Goal: Information Seeking & Learning: Learn about a topic

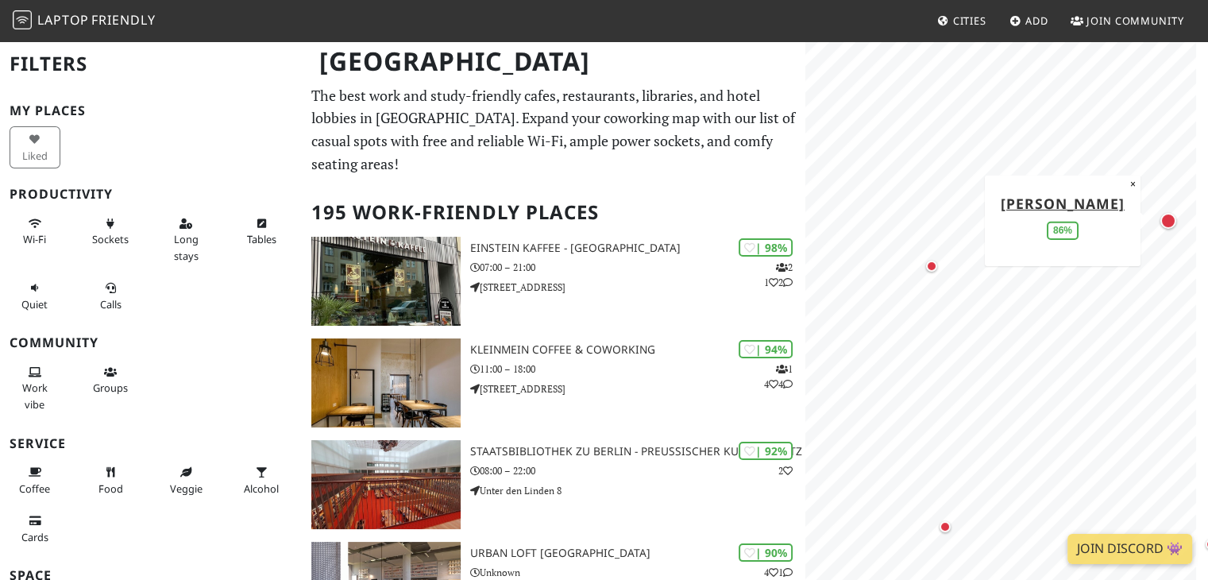
click at [1169, 222] on div "Map marker" at bounding box center [1169, 221] width 16 height 16
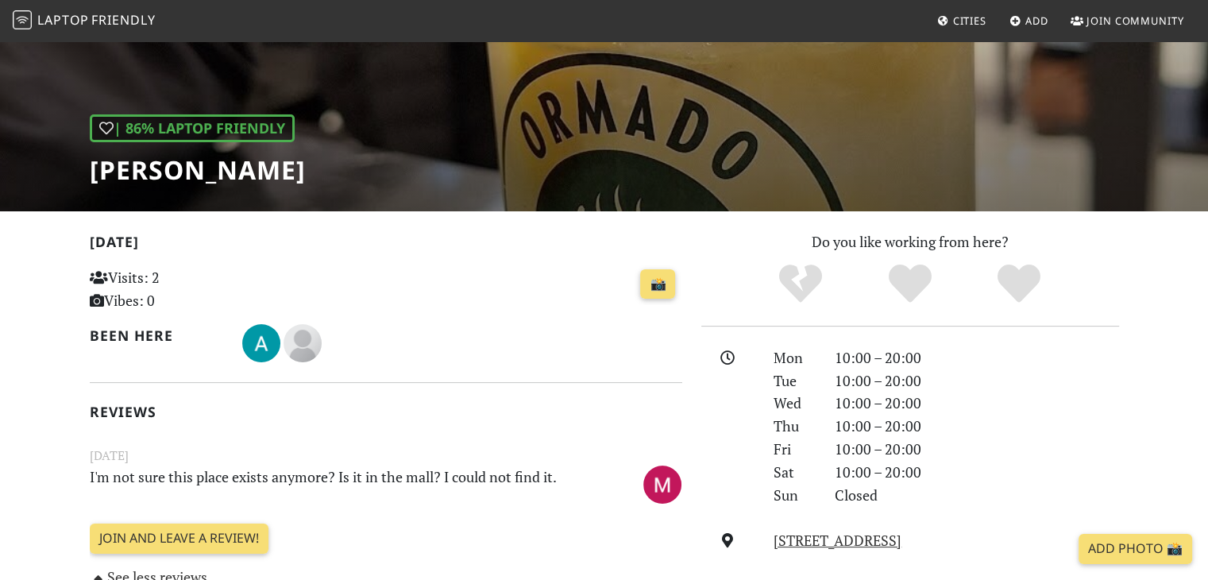
scroll to position [238, 0]
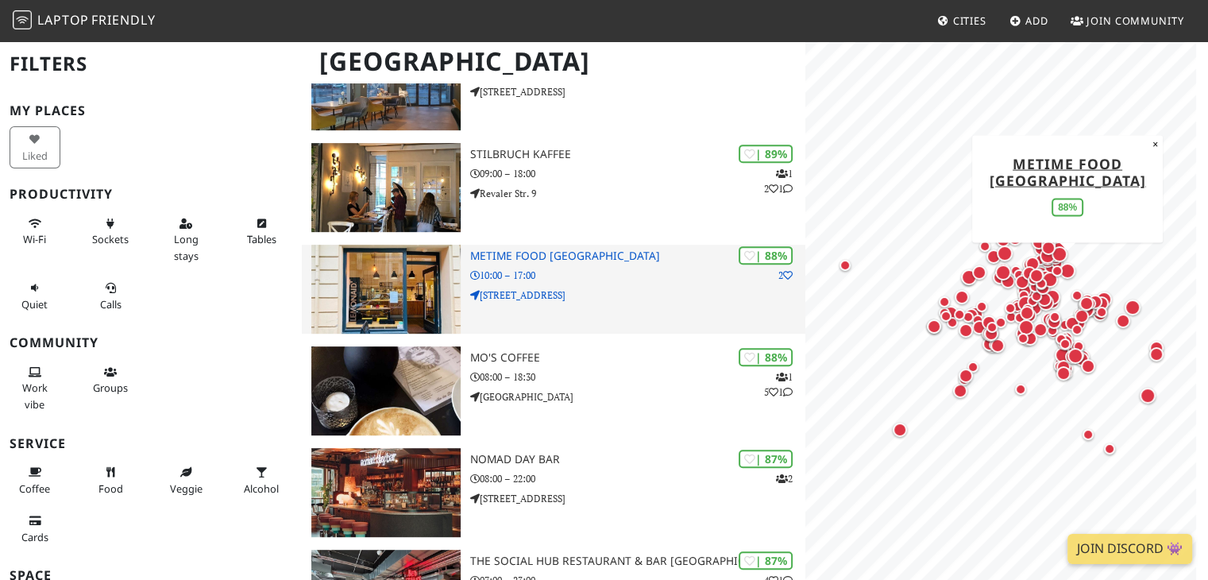
scroll to position [715, 0]
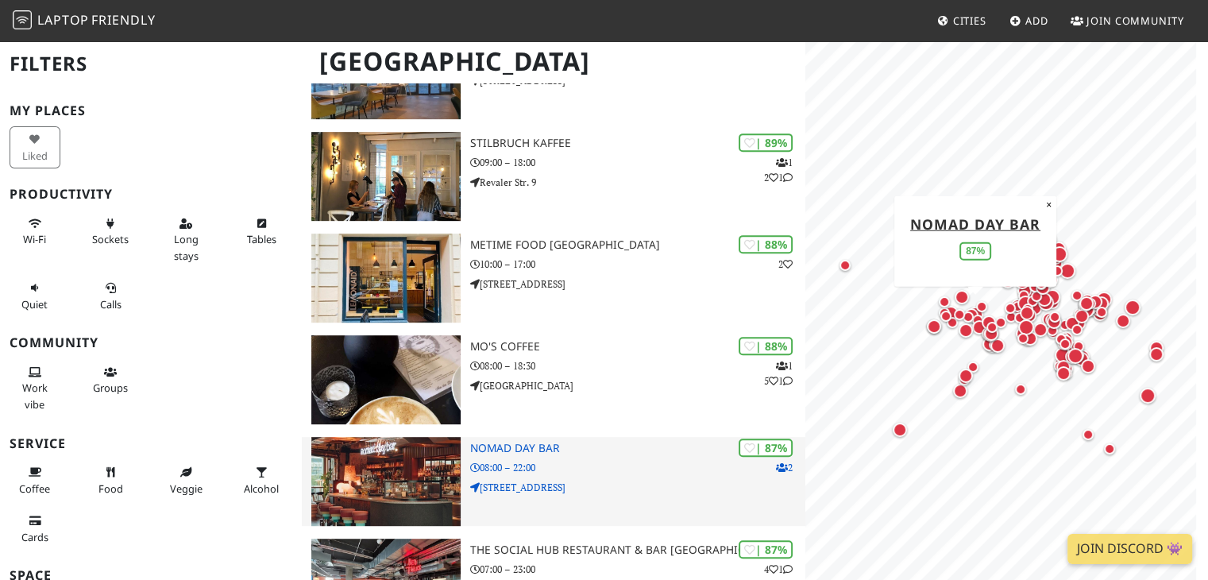
click at [493, 442] on h3 "Nomad Day Bar" at bounding box center [638, 449] width 336 height 14
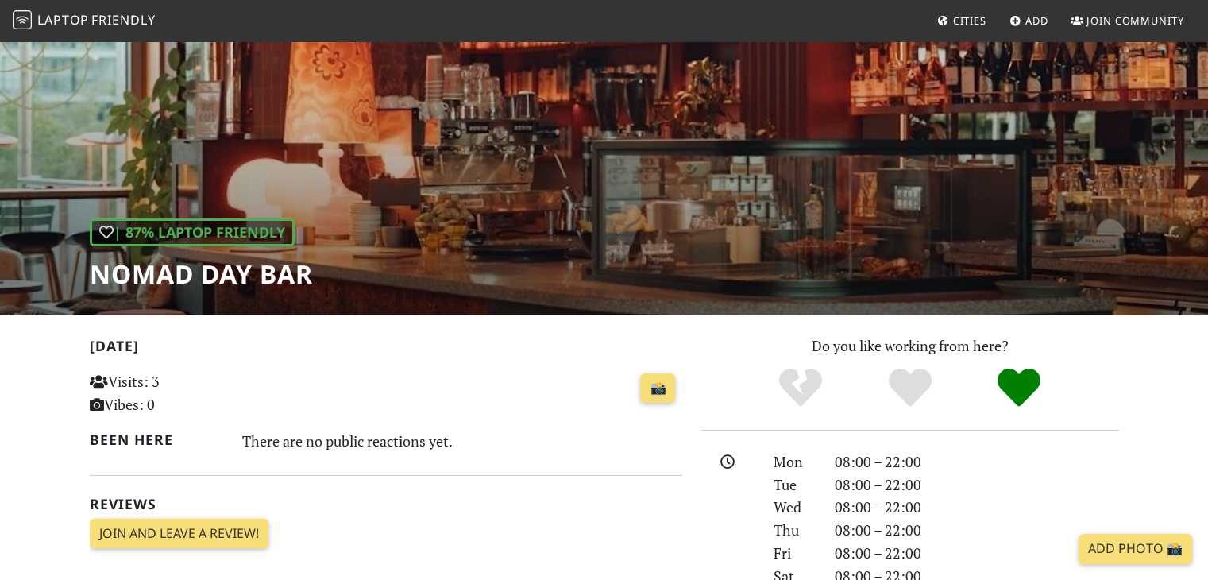
scroll to position [79, 0]
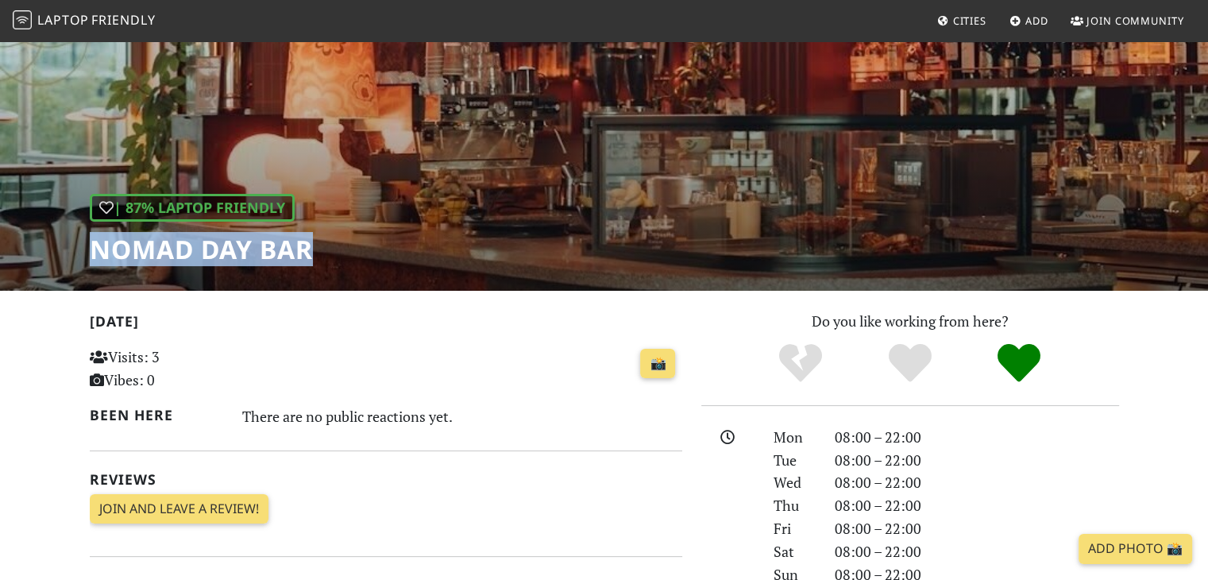
drag, startPoint x: 327, startPoint y: 251, endPoint x: 54, endPoint y: 245, distance: 273.3
click at [54, 245] on div "| 87% Laptop Friendly Nomad Day Bar" at bounding box center [604, 125] width 1208 height 330
copy h1 "Nomad Day Bar"
